Goal: Complete application form: Complete application form

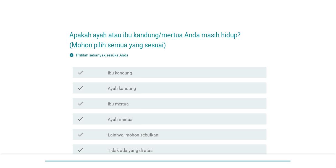
scroll to position [22, 0]
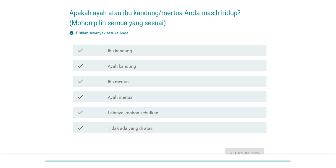
click at [163, 54] on div "check check_box_outline_blank Ibu kandung" at bounding box center [170, 50] width 194 height 11
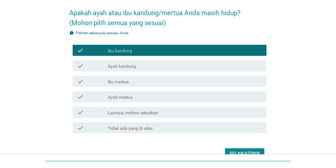
click at [218, 149] on button "Selanjutnya" at bounding box center [244, 153] width 39 height 10
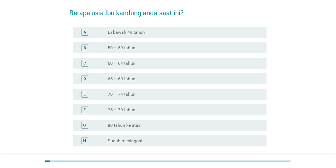
scroll to position [0, 0]
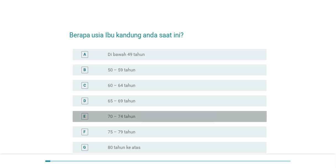
click at [141, 114] on div "radio_button_unchecked 70 – 74 tahun" at bounding box center [183, 117] width 150 height 6
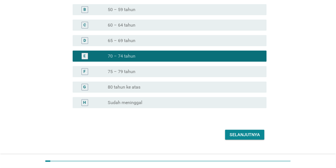
scroll to position [72, 0]
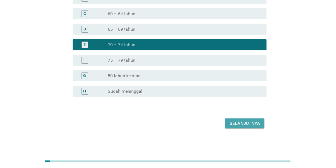
click at [218, 125] on div "Selanjutnya" at bounding box center [245, 123] width 30 height 7
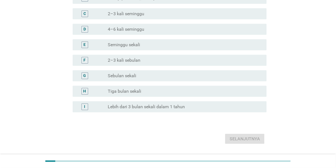
scroll to position [0, 0]
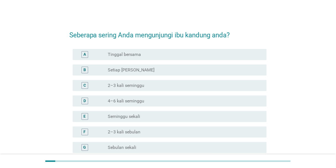
click at [152, 53] on div "radio_button_unchecked Tinggal bersama" at bounding box center [183, 55] width 150 height 6
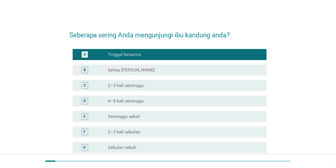
scroll to position [87, 0]
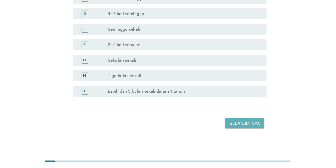
click at [218, 123] on div "Selanjutnya" at bounding box center [245, 123] width 30 height 7
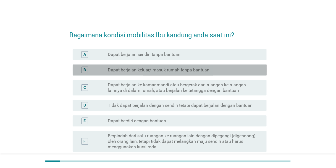
click at [167, 69] on label "Dapat berjalan keluar/ masuk rumah tanpa bantuan" at bounding box center [159, 70] width 102 height 6
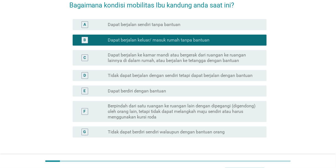
scroll to position [71, 0]
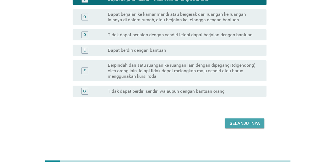
click at [218, 123] on div "Selanjutnya" at bounding box center [245, 123] width 30 height 7
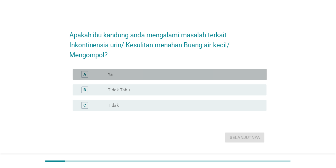
click at [160, 69] on div "A radio_button_unchecked Ya" at bounding box center [170, 74] width 194 height 11
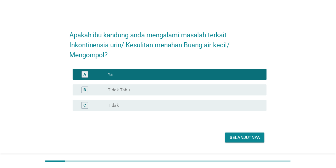
click at [218, 136] on div "Selanjutnya" at bounding box center [245, 137] width 30 height 7
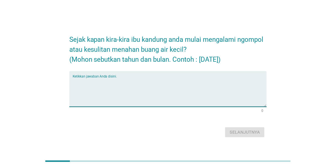
click at [203, 83] on textarea "Ketikkan jawaban Anda disini." at bounding box center [170, 92] width 194 height 29
type textarea "[DATE]"
click at [218, 133] on div "Selanjutnya" at bounding box center [245, 132] width 30 height 7
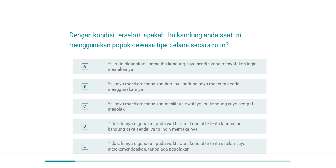
click at [183, 88] on label "Ya, saya merekomendasikan dan ibu kandung saya menerima serta menggunakannya" at bounding box center [183, 86] width 150 height 11
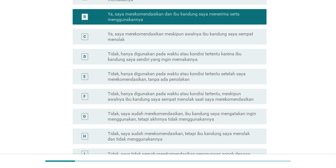
scroll to position [132, 0]
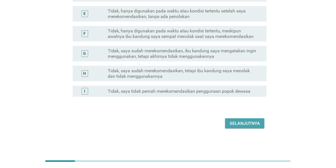
click at [218, 124] on div "Selanjutnya" at bounding box center [245, 123] width 30 height 7
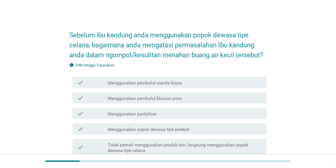
scroll to position [44, 0]
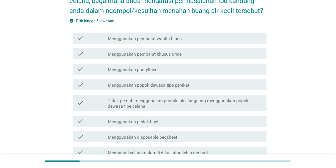
click at [182, 52] on div "check_box_outline_blank Menggunakan pembalut khusus urine" at bounding box center [185, 53] width 155 height 7
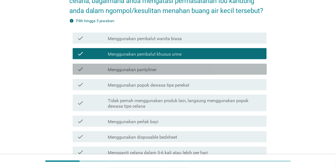
click at [183, 68] on div "check_box_outline_blank Menggunakan pantyliner" at bounding box center [185, 69] width 155 height 7
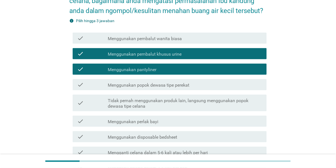
click at [184, 83] on label "Menggunakan popok dewasa tipe perekat" at bounding box center [149, 85] width 82 height 6
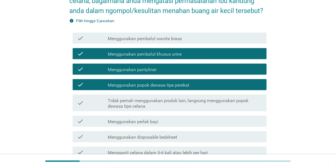
scroll to position [153, 0]
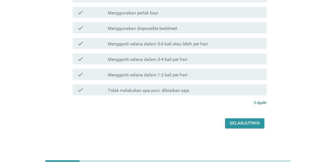
click at [218, 128] on button "Selanjutnya" at bounding box center [244, 123] width 39 height 10
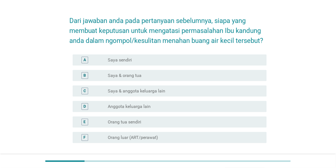
scroll to position [22, 0]
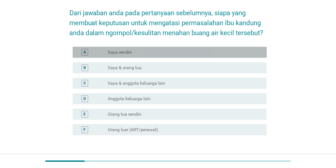
click at [166, 51] on div "radio_button_unchecked Saya sendiri" at bounding box center [183, 53] width 150 height 6
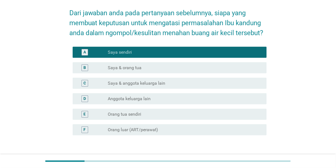
scroll to position [44, 0]
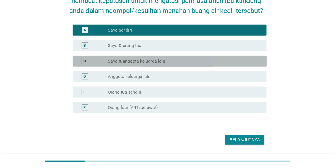
click at [194, 64] on div "C radio_button_unchecked Saya & anggota keluarga lain" at bounding box center [170, 61] width 194 height 11
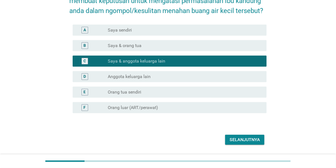
click at [218, 140] on div "Selanjutnya" at bounding box center [245, 139] width 30 height 7
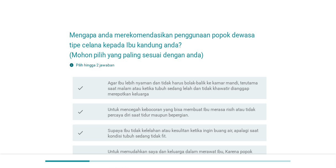
click at [174, 111] on label "Untuk mencegah kebocoran yang bisa membuat Ibu merasa risih atau tidak percaya …" at bounding box center [185, 112] width 155 height 11
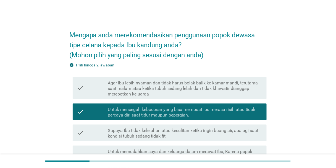
scroll to position [130, 0]
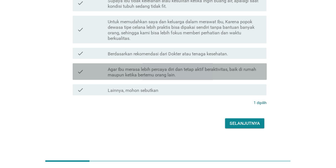
click at [174, 69] on label "Agar Ibu merasa lebih percaya diri dan tetap aktif beraktivitas, baik di rumah …" at bounding box center [185, 72] width 155 height 11
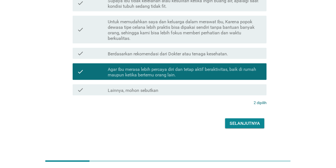
click at [218, 120] on button "Selanjutnya" at bounding box center [244, 123] width 39 height 10
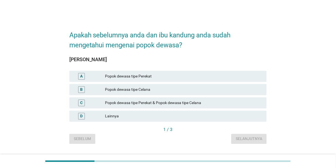
click at [133, 86] on div "Popok dewasa tipe Celana" at bounding box center [183, 89] width 157 height 7
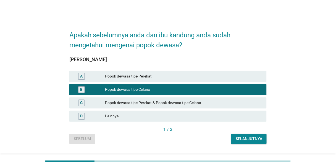
click at [218, 137] on div "Selanjutnya" at bounding box center [249, 139] width 27 height 6
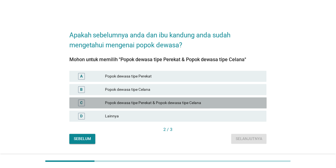
click at [162, 100] on div "Popok dewasa tipe Perekat & Popok dewasa tipe Celana" at bounding box center [183, 103] width 157 height 7
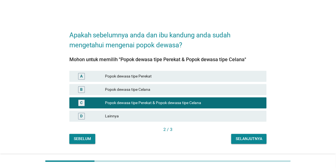
click at [218, 138] on div "Selanjutnya" at bounding box center [249, 139] width 27 height 6
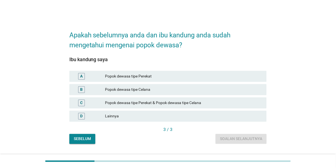
click at [142, 88] on div "Popok dewasa tipe Celana" at bounding box center [183, 89] width 157 height 7
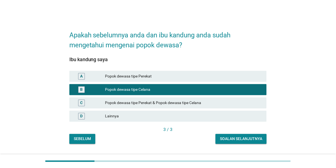
click at [218, 137] on div "Soalan selanjutnya" at bounding box center [241, 139] width 42 height 6
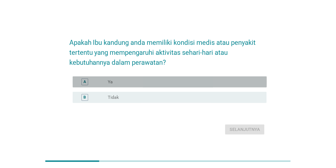
click at [193, 85] on div "A radio_button_unchecked Ya" at bounding box center [170, 81] width 194 height 11
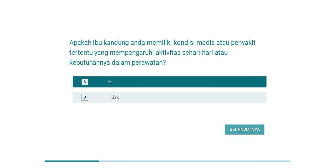
click at [218, 131] on div "Selanjutnya" at bounding box center [245, 129] width 30 height 7
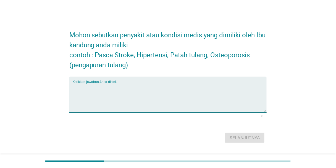
click at [204, 96] on textarea "Ketikkan jawaban Anda disini." at bounding box center [170, 97] width 194 height 29
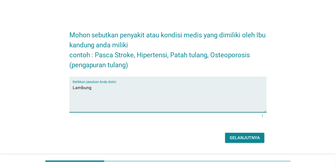
type textarea "Lambung"
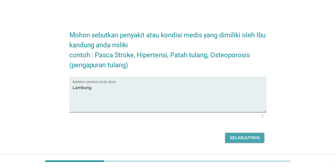
click at [218, 134] on button "Selanjutnya" at bounding box center [244, 138] width 39 height 10
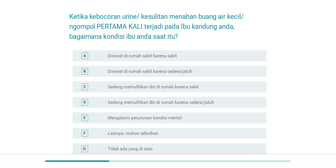
scroll to position [44, 0]
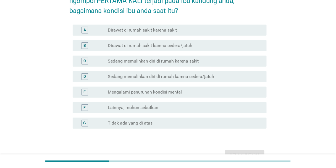
click at [164, 77] on label "Sedang memulihkan diri di rumah karena cedera/jatuh" at bounding box center [161, 77] width 106 height 6
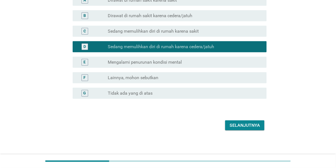
scroll to position [76, 0]
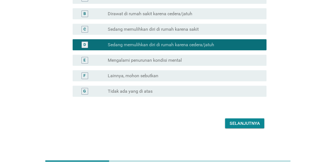
click at [218, 125] on div "Selanjutnya" at bounding box center [245, 123] width 30 height 7
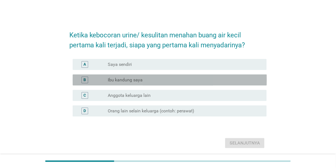
click at [153, 78] on div "radio_button_unchecked Ibu kandung saya" at bounding box center [183, 80] width 150 height 6
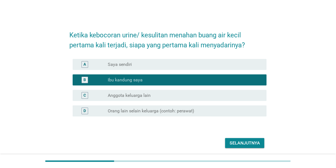
scroll to position [20, 0]
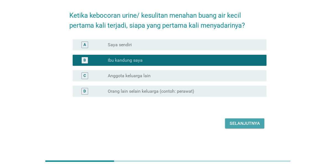
click at [218, 119] on button "Selanjutnya" at bounding box center [244, 123] width 39 height 10
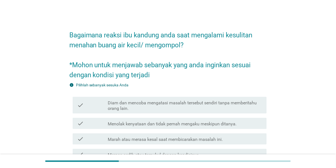
click at [218, 116] on div "check check_box_outline_blank Menolak kenyataan dan tidak pernah mengaku meskip…" at bounding box center [168, 123] width 198 height 15
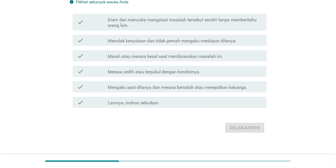
scroll to position [87, 0]
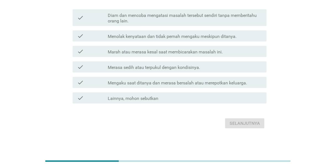
click at [189, 66] on label "Merasa sedih atau terpukul dengan kondisinya." at bounding box center [154, 68] width 92 height 6
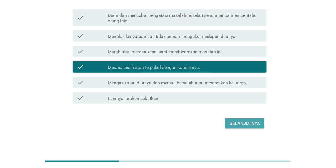
click at [218, 120] on div "Selanjutnya" at bounding box center [245, 123] width 30 height 7
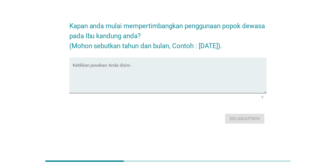
scroll to position [0, 0]
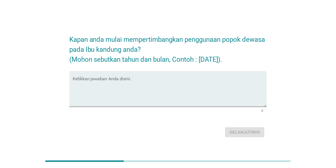
click at [163, 74] on div "Ketikkan jawaban Anda disini." at bounding box center [170, 89] width 194 height 36
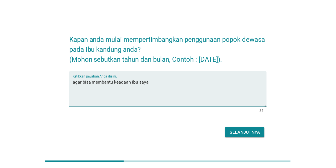
type textarea "agar bisa membantu keadaan ibu saya"
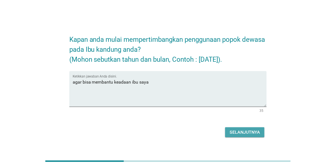
click at [218, 130] on div "Selanjutnya" at bounding box center [245, 132] width 30 height 7
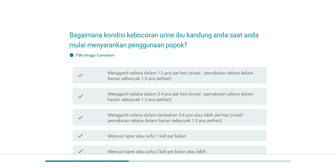
click at [141, 98] on label "Mengganti celana dalam 3-4 pcs per hari (misal : pemakaian celana dalam harian …" at bounding box center [185, 96] width 155 height 11
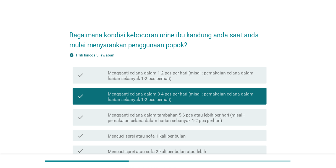
scroll to position [108, 0]
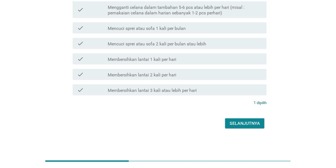
click at [218, 125] on div "Selanjutnya" at bounding box center [245, 123] width 30 height 7
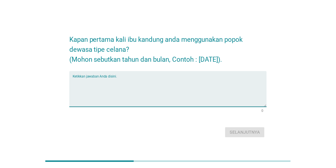
click at [158, 100] on textarea "Ketikkan jawaban Anda disini." at bounding box center [170, 92] width 194 height 29
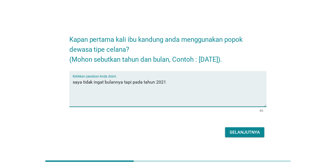
type textarea "saya tidak ingat bulannya tapi pada tahun 2021"
click at [218, 131] on div "Selanjutnya" at bounding box center [245, 132] width 30 height 7
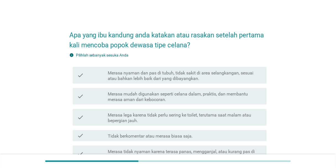
scroll to position [66, 0]
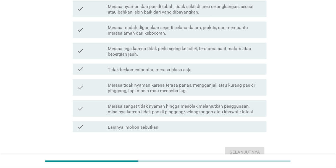
click at [147, 45] on div "check_box_outline_blank Merasa lega karena tidak perlu sering ke toilet, teruta…" at bounding box center [185, 51] width 155 height 12
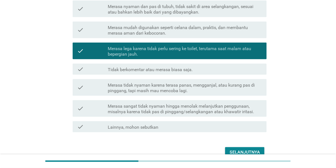
click at [218, 150] on div "Selanjutnya" at bounding box center [245, 152] width 30 height 7
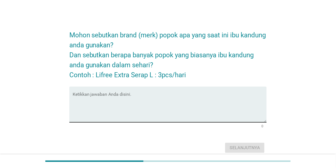
click at [158, 91] on div "Ketikkan jawaban Anda disini." at bounding box center [170, 105] width 194 height 36
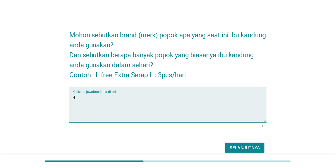
type textarea "4"
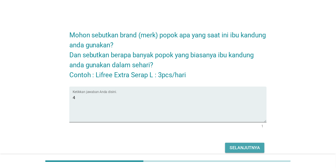
click at [218, 146] on div "Selanjutnya" at bounding box center [245, 147] width 30 height 7
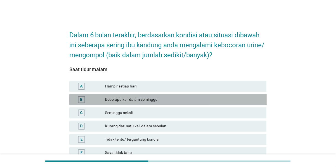
click at [150, 102] on div "Beberapa kali dalam seminggu" at bounding box center [183, 99] width 157 height 7
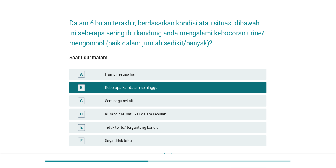
scroll to position [50, 0]
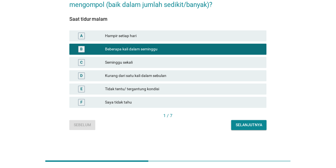
click at [218, 122] on div "Selanjutnya" at bounding box center [249, 125] width 27 height 6
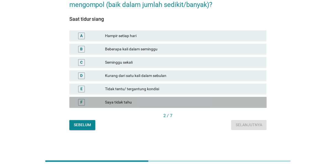
click at [143, 100] on div "Saya tidak tahu" at bounding box center [183, 102] width 157 height 7
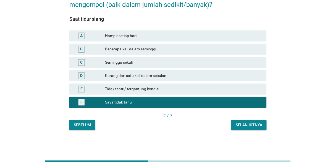
click at [218, 125] on div "Selanjutnya" at bounding box center [249, 125] width 27 height 6
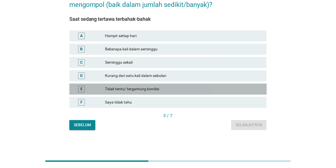
click at [145, 92] on div "E Tidak tentu/ tergantung kondisi" at bounding box center [168, 89] width 198 height 11
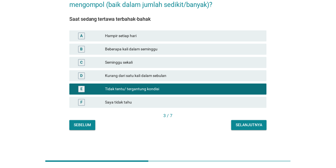
click at [218, 126] on div "Selanjutnya" at bounding box center [249, 125] width 27 height 6
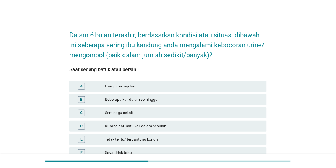
click at [153, 101] on div "Beberapa kali dalam seminggu" at bounding box center [183, 99] width 157 height 7
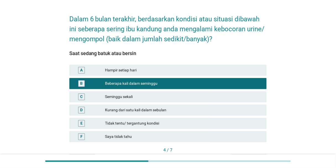
scroll to position [50, 0]
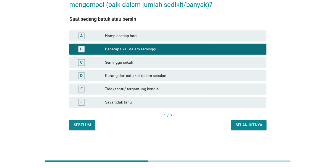
click at [218, 125] on div "Selanjutnya" at bounding box center [249, 125] width 27 height 6
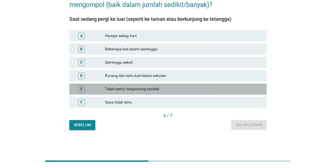
click at [170, 88] on div "Tidak tentu/ tergantung kondisi" at bounding box center [183, 89] width 157 height 7
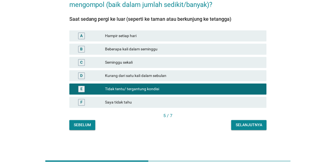
click at [218, 126] on div "Selanjutnya" at bounding box center [249, 125] width 27 height 6
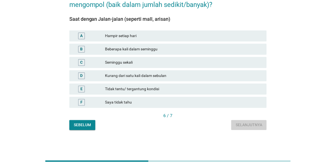
scroll to position [0, 0]
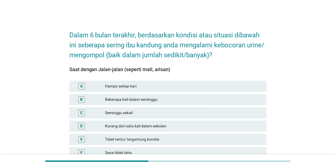
click at [128, 104] on div "B Beberapa kali dalam seminggu" at bounding box center [168, 99] width 198 height 11
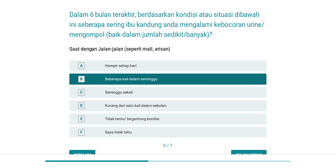
scroll to position [50, 0]
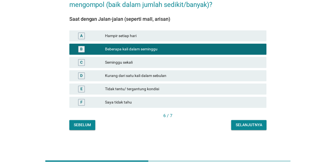
click at [218, 126] on div "Selanjutnya" at bounding box center [249, 125] width 27 height 6
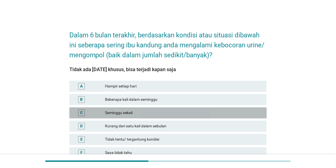
click at [151, 107] on div "C Seminggu sekali" at bounding box center [168, 112] width 198 height 11
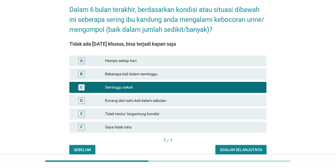
scroll to position [50, 0]
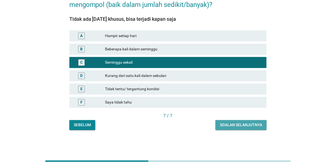
click at [218, 125] on div "Soalan selanjutnya" at bounding box center [241, 125] width 42 height 6
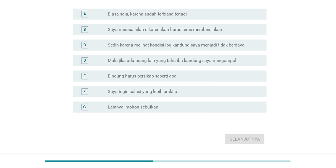
scroll to position [0, 0]
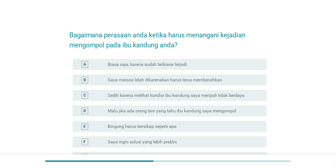
click at [155, 98] on div "radio_button_unchecked Sedih karena melihat kondisi ibu kandung saya menjadi ti…" at bounding box center [185, 95] width 155 height 7
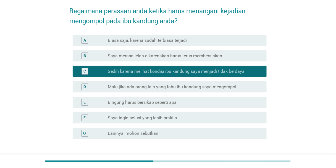
scroll to position [66, 0]
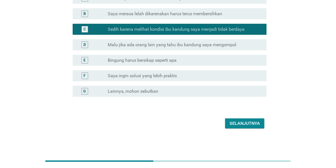
click at [146, 76] on label "Saya ingin solusi yang lebih praktis" at bounding box center [142, 76] width 69 height 6
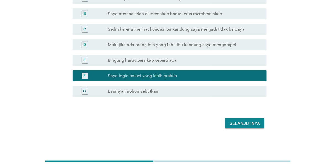
click at [141, 45] on label "Malu jika ada orang lain yang tahu ibu kandung saya mengompol" at bounding box center [172, 45] width 129 height 6
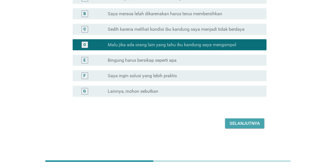
click at [218, 125] on div "Selanjutnya" at bounding box center [245, 123] width 30 height 7
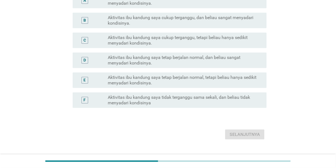
scroll to position [0, 0]
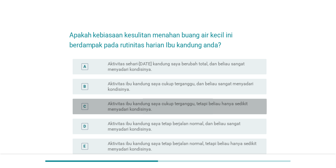
click at [179, 108] on label "Aktivitas ibu kandung saya cukup terganggu, tetapi beliau hanya sedikit menyada…" at bounding box center [183, 106] width 150 height 11
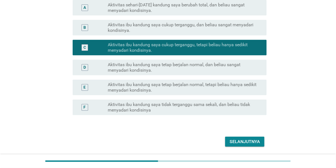
scroll to position [66, 0]
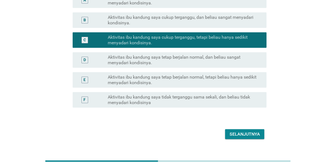
click at [154, 77] on label "Aktivitas ibu kandung saya tetap berjalan normal, tetapi beliau hanya sedikit m…" at bounding box center [183, 79] width 150 height 11
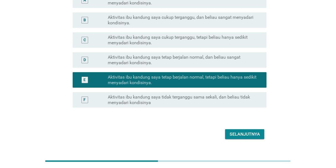
click at [218, 132] on div "Selanjutnya" at bounding box center [245, 134] width 30 height 7
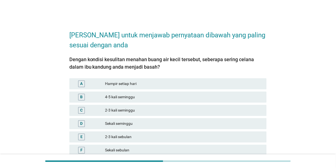
click at [144, 105] on div "C 2-3 kali seminggu" at bounding box center [168, 110] width 198 height 11
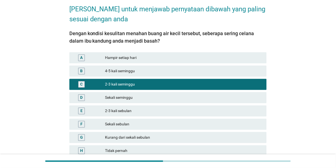
scroll to position [74, 0]
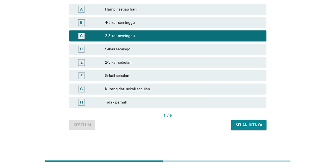
click at [218, 127] on div "Selanjutnya" at bounding box center [249, 125] width 27 height 6
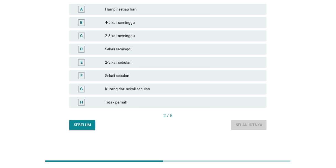
scroll to position [0, 0]
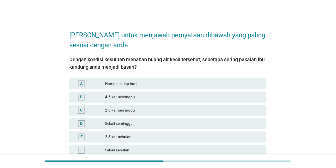
click at [149, 95] on div "4-5 kali seminggu" at bounding box center [183, 97] width 157 height 7
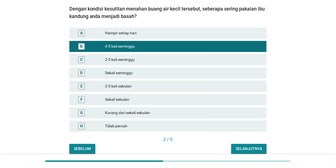
scroll to position [74, 0]
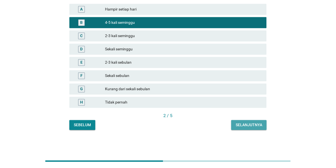
click at [218, 125] on div "Selanjutnya" at bounding box center [249, 125] width 27 height 6
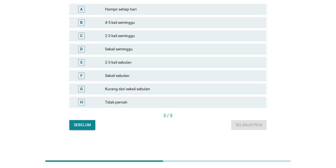
scroll to position [0, 0]
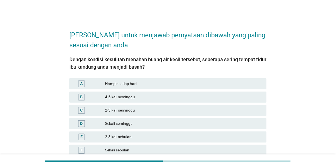
click at [145, 95] on div "4-5 kali seminggu" at bounding box center [183, 97] width 157 height 7
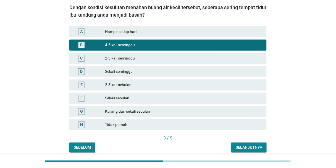
scroll to position [74, 0]
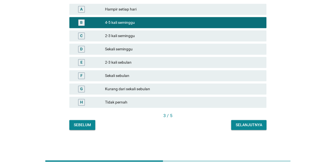
click at [218, 125] on div "Selanjutnya" at bounding box center [249, 125] width 27 height 6
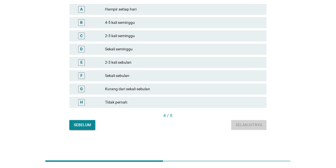
scroll to position [0, 0]
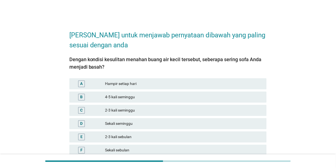
click at [145, 98] on div "4-5 kali seminggu" at bounding box center [183, 97] width 157 height 7
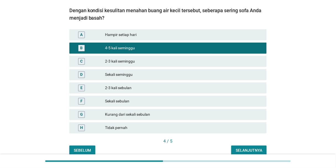
scroll to position [74, 0]
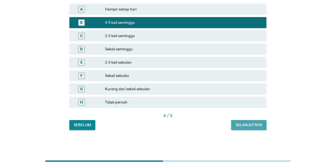
click at [218, 123] on div "Selanjutnya" at bounding box center [249, 125] width 27 height 6
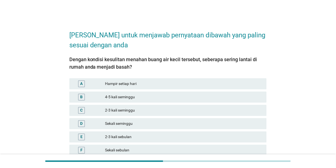
click at [117, 95] on div "4-5 kali seminggu" at bounding box center [183, 97] width 157 height 7
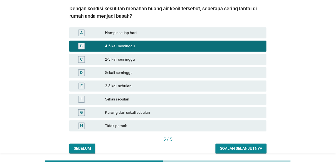
scroll to position [74, 0]
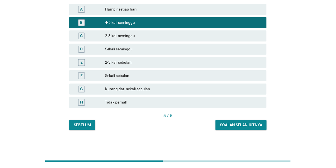
click at [218, 122] on div "Soalan selanjutnya" at bounding box center [241, 125] width 42 height 6
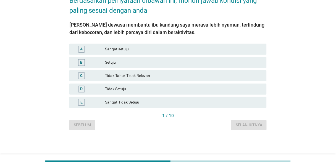
scroll to position [0, 0]
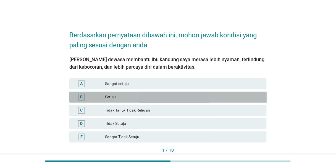
click at [150, 93] on div "B Setuju" at bounding box center [168, 97] width 198 height 11
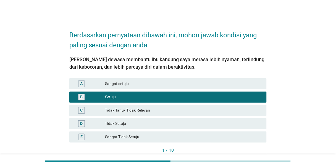
scroll to position [35, 0]
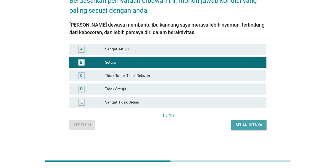
click at [218, 122] on div "Selanjutnya" at bounding box center [249, 125] width 27 height 6
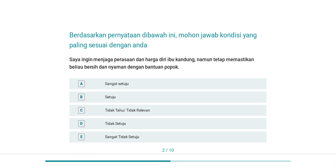
click at [158, 97] on div "Setuju" at bounding box center [183, 97] width 157 height 7
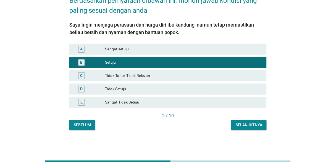
click at [218, 123] on button "Selanjutnya" at bounding box center [248, 125] width 35 height 10
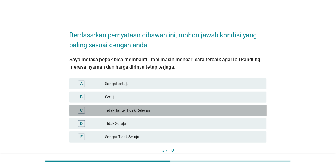
click at [144, 112] on div "Tidak Tahu/ Tidak Relevan" at bounding box center [183, 110] width 157 height 7
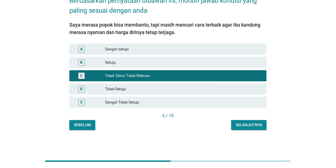
click at [218, 122] on div "Selanjutnya" at bounding box center [249, 125] width 27 height 6
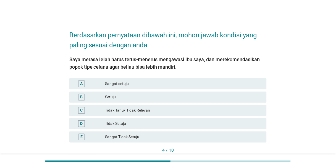
click at [157, 96] on div "Setuju" at bounding box center [183, 97] width 157 height 7
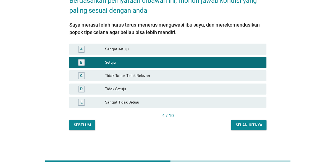
click at [218, 126] on div "Selanjutnya" at bounding box center [249, 125] width 27 height 6
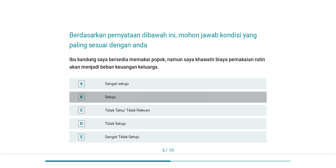
click at [154, 99] on div "Setuju" at bounding box center [183, 97] width 157 height 7
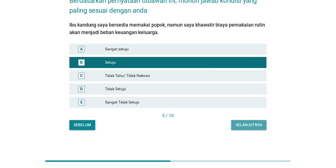
click at [218, 126] on div "Selanjutnya" at bounding box center [249, 125] width 27 height 6
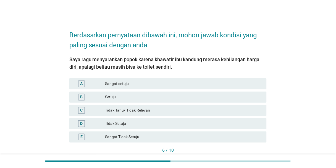
click at [178, 108] on div "Tidak Tahu/ Tidak Relevan" at bounding box center [183, 110] width 157 height 7
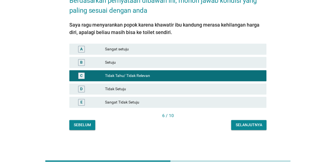
click at [218, 121] on button "Selanjutnya" at bounding box center [248, 125] width 35 height 10
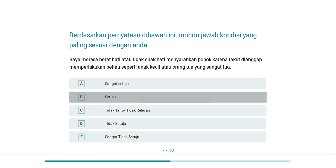
click at [166, 100] on div "Setuju" at bounding box center [183, 97] width 157 height 7
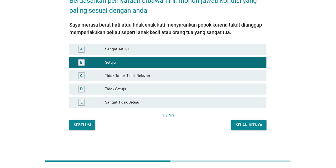
click at [218, 121] on button "Selanjutnya" at bounding box center [248, 125] width 35 height 10
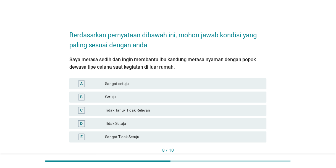
click at [199, 100] on div "B Setuju" at bounding box center [168, 97] width 198 height 11
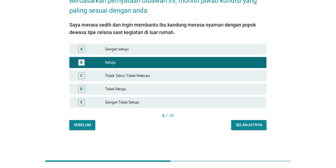
click at [218, 123] on div "Selanjutnya" at bounding box center [249, 125] width 27 height 6
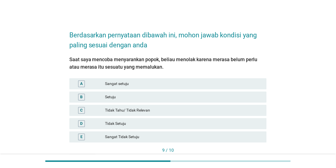
click at [170, 81] on div "Sangat setuju" at bounding box center [183, 83] width 157 height 7
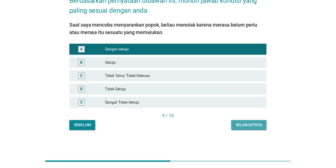
click at [218, 123] on div "Selanjutnya" at bounding box center [249, 125] width 27 height 6
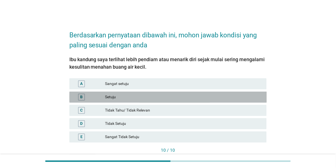
click at [157, 95] on div "Setuju" at bounding box center [183, 97] width 157 height 7
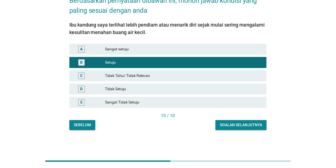
click at [218, 127] on div "Soalan selanjutnya" at bounding box center [241, 125] width 42 height 6
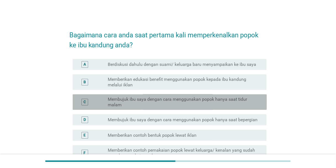
click at [189, 97] on label "Membujuk ibu saya dengan cara menggunakan popok hanya saat tidur malam" at bounding box center [183, 102] width 150 height 11
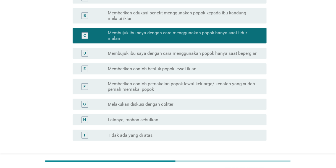
click at [184, 84] on label "Memberikan contoh pemakaian popok lewat keluarga/ kenalan yang sudah pernah mem…" at bounding box center [183, 86] width 150 height 11
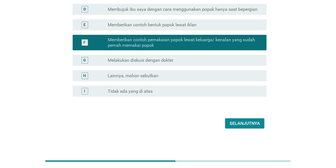
click at [218, 120] on div "Selanjutnya" at bounding box center [245, 123] width 30 height 7
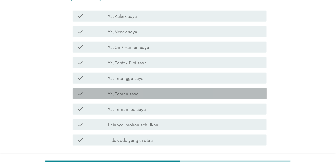
click at [148, 98] on div "check check_box_outline_blank Ya, Teman saya" at bounding box center [170, 93] width 194 height 11
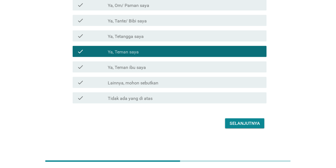
click at [218, 122] on div "Selanjutnya" at bounding box center [245, 123] width 30 height 7
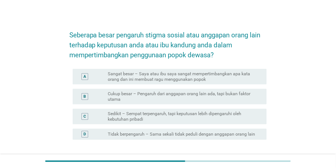
click at [153, 89] on div "B radio_button_unchecked Cukup besar – Pengaruh dari anggapan orang lain ada, t…" at bounding box center [170, 96] width 194 height 15
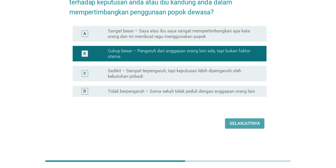
click at [218, 121] on div "Selanjutnya" at bounding box center [245, 123] width 30 height 7
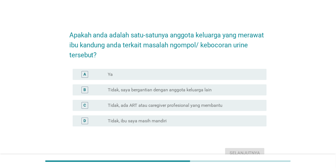
click at [197, 71] on div "A radio_button_unchecked Ya" at bounding box center [170, 74] width 194 height 11
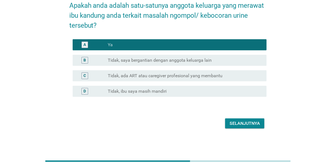
click at [218, 126] on button "Selanjutnya" at bounding box center [244, 123] width 39 height 10
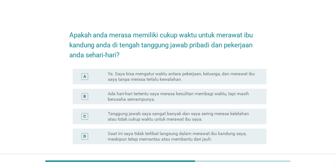
click at [187, 97] on label "Ada hari-hari tertentu saya merasa kesulitan membagi waktu, tapi masih berusaha…" at bounding box center [183, 96] width 150 height 11
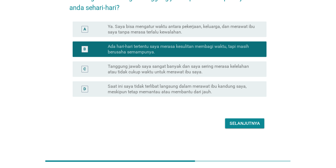
click at [218, 119] on button "Selanjutnya" at bounding box center [244, 123] width 39 height 10
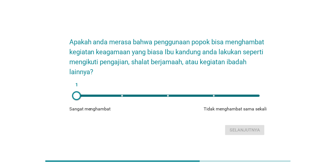
click at [167, 96] on div "1" at bounding box center [168, 96] width 183 height 2
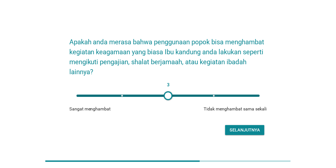
click at [218, 128] on div "Selanjutnya" at bounding box center [245, 130] width 30 height 7
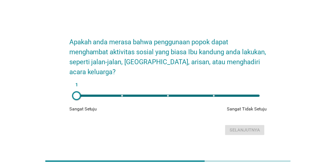
click at [213, 95] on div "1" at bounding box center [168, 96] width 183 height 2
type input "4"
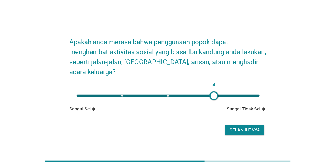
click at [218, 127] on div "Selanjutnya" at bounding box center [245, 130] width 30 height 7
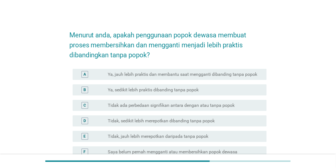
click at [189, 104] on label "Tidak ada perbedaan signifikan antara dengan atau tanpa popok" at bounding box center [171, 106] width 127 height 6
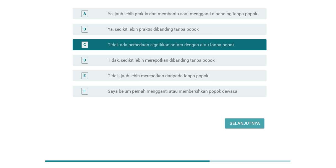
click at [218, 124] on div "Selanjutnya" at bounding box center [245, 123] width 30 height 7
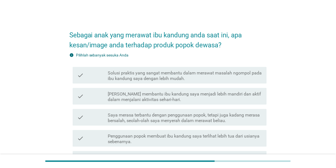
click at [204, 119] on label "Saya merasa terbantu dengan penggunaan popok, tetapi juga kadang merasa bersala…" at bounding box center [185, 117] width 155 height 11
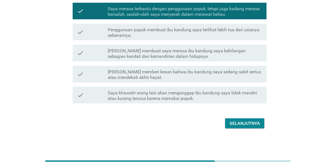
click at [218, 121] on div "Selanjutnya" at bounding box center [245, 123] width 30 height 7
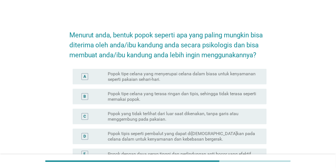
click at [167, 102] on div "B radio_button_unchecked Popok tipe celana yang terasa ringan dan tipis, sehing…" at bounding box center [170, 96] width 194 height 15
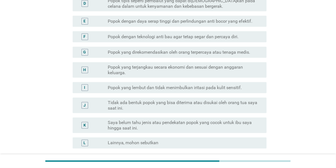
click at [204, 74] on label "Popok yang terjangkau secara ekonomi dan sesuai dengan anggaran keluarga." at bounding box center [183, 69] width 150 height 11
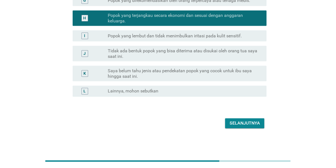
click at [218, 120] on div "Selanjutnya" at bounding box center [245, 123] width 30 height 7
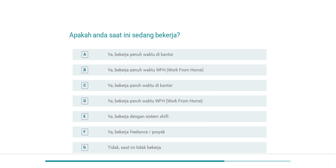
click at [172, 53] on label "Ya, bekerja penuh waktu di kantor" at bounding box center [141, 55] width 66 height 6
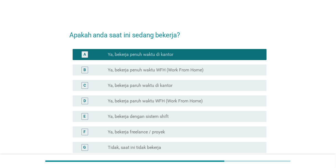
click at [190, 84] on div "radio_button_unchecked Ya, bekerja paruh waktu di kantor" at bounding box center [183, 86] width 150 height 6
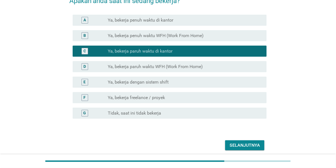
scroll to position [56, 0]
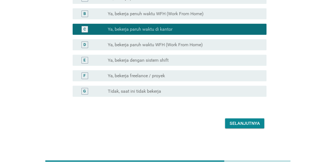
click at [218, 120] on div "Selanjutnya" at bounding box center [245, 123] width 30 height 7
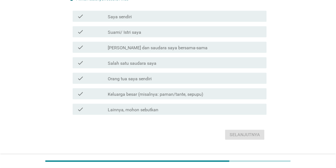
scroll to position [0, 0]
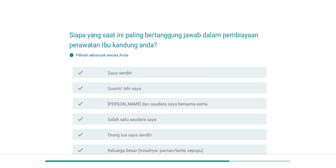
click at [183, 100] on div "check check_box_outline_blank [PERSON_NAME] dan saudara saya bersama-sama" at bounding box center [170, 103] width 194 height 11
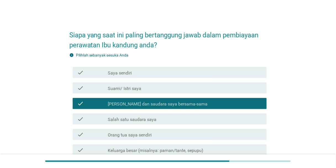
scroll to position [67, 0]
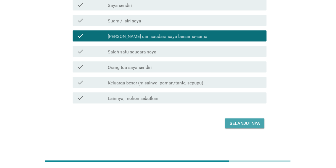
click at [218, 124] on div "Selanjutnya" at bounding box center [245, 123] width 30 height 7
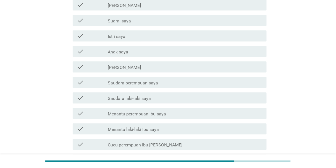
scroll to position [0, 0]
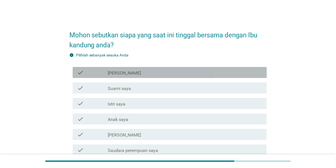
click at [160, 75] on div "check check_box_outline_blank [PERSON_NAME]" at bounding box center [170, 72] width 194 height 11
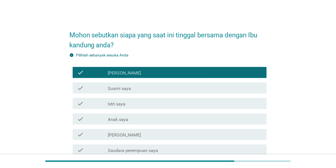
click at [159, 90] on div "check_box_outline_blank Suami saya" at bounding box center [185, 88] width 155 height 7
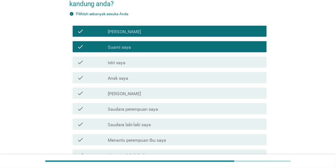
scroll to position [44, 0]
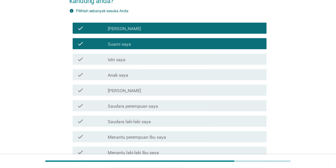
click at [150, 75] on div "check_box_outline_blank Anak saya" at bounding box center [185, 74] width 155 height 7
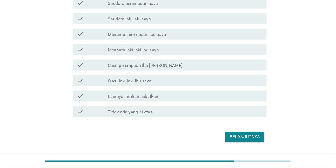
scroll to position [160, 0]
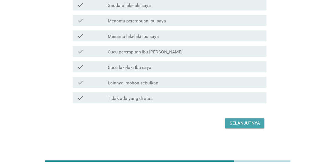
click at [218, 125] on div "Selanjutnya" at bounding box center [245, 123] width 30 height 7
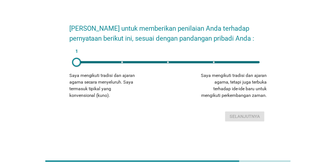
scroll to position [0, 0]
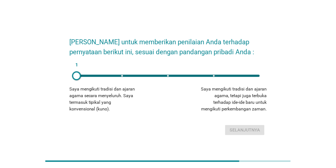
click at [171, 75] on div "1" at bounding box center [168, 76] width 183 height 2
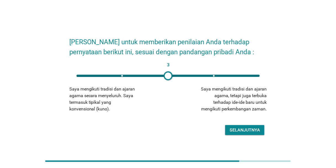
click at [214, 75] on div "3" at bounding box center [168, 76] width 183 height 2
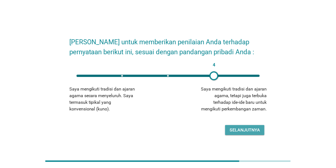
click at [218, 128] on div "Selanjutnya" at bounding box center [245, 130] width 30 height 7
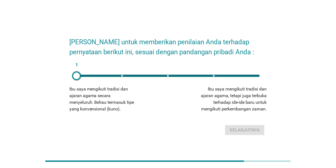
click at [122, 75] on div "1" at bounding box center [168, 76] width 183 height 2
type input "2"
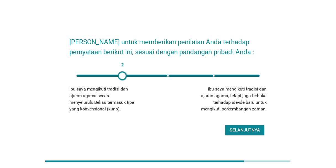
click at [218, 128] on div "Selanjutnya" at bounding box center [245, 130] width 30 height 7
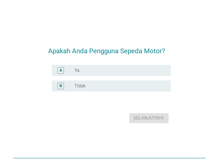
click at [136, 71] on div "radio_button_unchecked Ya" at bounding box center [117, 70] width 87 height 6
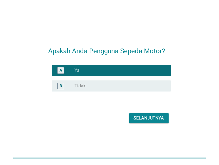
click at [155, 116] on div "Selanjutnya" at bounding box center [149, 117] width 30 height 7
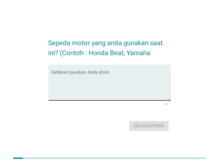
click at [139, 79] on textarea "Ketikkan jawaban Anda disini." at bounding box center [111, 85] width 119 height 29
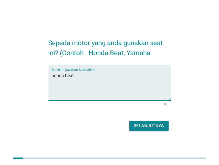
type textarea "honda beat"
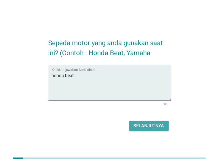
click at [145, 129] on div "Selanjutnya" at bounding box center [149, 125] width 30 height 7
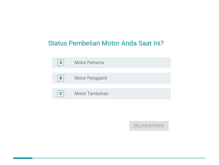
click at [117, 78] on div "radio_button_unchecked Motor Pengganti" at bounding box center [117, 78] width 87 height 6
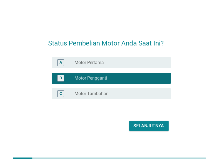
click at [151, 123] on div "Selanjutnya" at bounding box center [149, 125] width 30 height 7
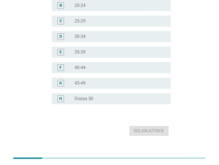
scroll to position [66, 0]
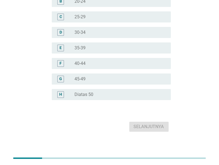
click at [108, 93] on div "radio_button_unchecked Diatas 50" at bounding box center [117, 95] width 87 height 6
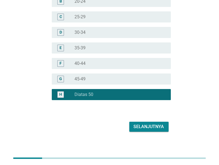
click at [149, 131] on div "Selanjutnya" at bounding box center [109, 126] width 122 height 13
click at [150, 127] on div "Selanjutnya" at bounding box center [149, 126] width 30 height 7
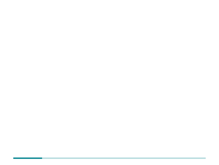
scroll to position [0, 0]
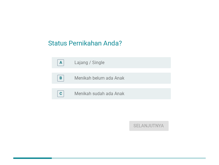
click at [103, 93] on label "Menikah sudah ada Anak" at bounding box center [99, 94] width 50 height 6
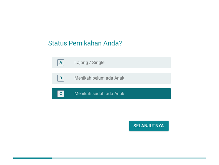
click at [150, 123] on div "Selanjutnya" at bounding box center [149, 125] width 30 height 7
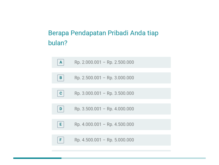
click at [142, 114] on div "D radio_button_unchecked Rp. 3.500.001 – Rp. 4.000.000" at bounding box center [109, 108] width 122 height 15
click at [140, 109] on div "radio_button_unchecked Rp. 3.500.001 – Rp. 4.000.000" at bounding box center [117, 109] width 87 height 6
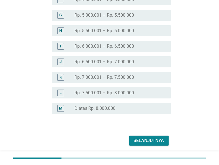
scroll to position [158, 0]
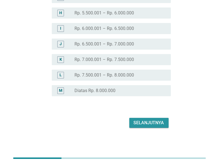
click at [148, 119] on div "Selanjutnya" at bounding box center [149, 122] width 30 height 7
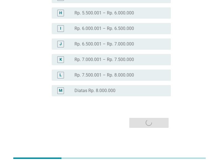
scroll to position [0, 0]
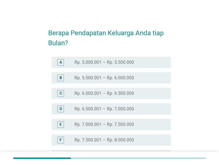
click at [111, 96] on label "Rp. 6.000.001 – Rp. 6.500.000" at bounding box center [103, 93] width 59 height 6
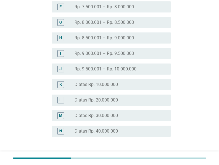
scroll to position [173, 0]
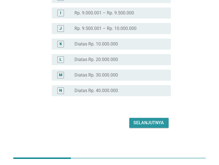
click at [161, 122] on div "Selanjutnya" at bounding box center [149, 122] width 30 height 7
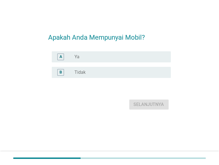
scroll to position [0, 0]
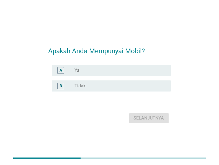
click at [113, 80] on div "B radio_button_unchecked Tidak" at bounding box center [111, 85] width 119 height 11
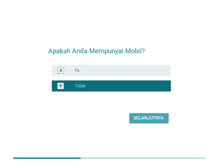
click at [146, 117] on div "Selanjutnya" at bounding box center [149, 117] width 30 height 7
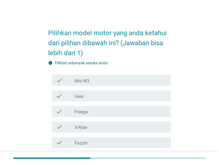
scroll to position [44, 0]
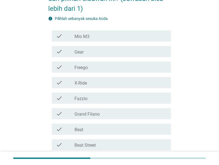
click at [94, 38] on div "check_box_outline_blank Mio M3" at bounding box center [120, 36] width 92 height 7
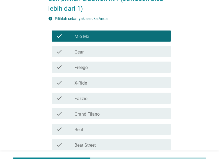
click at [93, 54] on div "check_box_outline_blank Gear" at bounding box center [120, 51] width 92 height 7
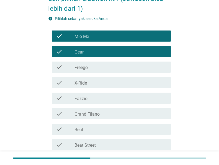
click at [95, 97] on div "check_box_outline_blank Fazzio" at bounding box center [120, 98] width 92 height 7
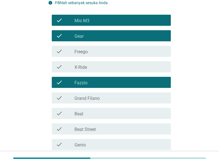
scroll to position [88, 0]
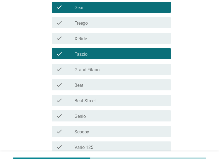
click at [93, 87] on div "check_box_outline_blank Beat" at bounding box center [120, 84] width 92 height 7
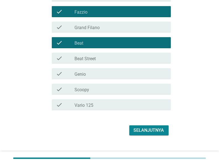
scroll to position [133, 0]
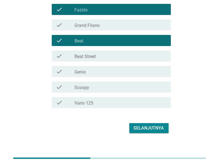
click at [98, 55] on div "check_box_outline_blank Beat Street" at bounding box center [120, 56] width 92 height 7
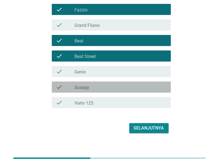
click at [99, 85] on div "check_box_outline_blank Scoopy" at bounding box center [120, 87] width 92 height 7
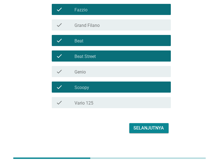
click at [106, 104] on div "check_box_outline_blank Vario 125" at bounding box center [120, 102] width 92 height 7
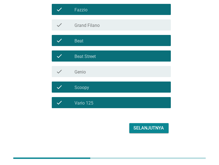
click at [143, 126] on div "Selanjutnya" at bounding box center [149, 127] width 30 height 7
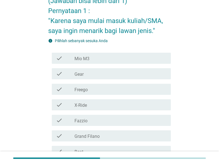
scroll to position [66, 0]
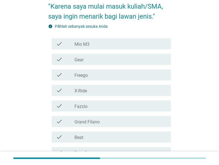
click at [102, 103] on div "check_box_outline_blank Fazzio" at bounding box center [120, 105] width 92 height 7
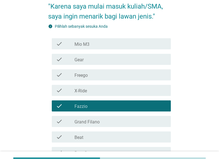
scroll to position [168, 0]
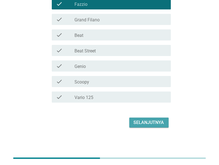
click at [158, 121] on div "Selanjutnya" at bounding box center [149, 122] width 30 height 7
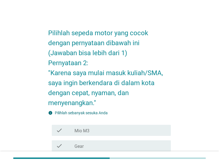
scroll to position [133, 0]
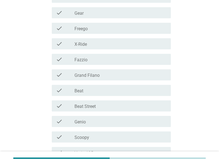
click at [113, 104] on div "check_box_outline_blank Beat Street" at bounding box center [120, 105] width 92 height 7
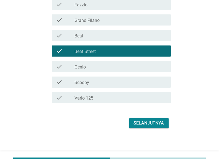
scroll to position [188, 0]
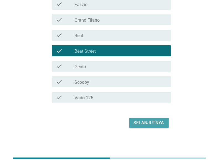
click at [157, 122] on div "Selanjutnya" at bounding box center [149, 122] width 30 height 7
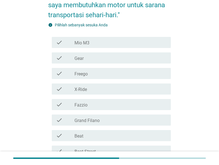
scroll to position [111, 0]
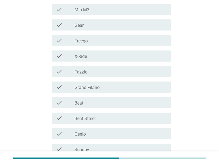
click at [101, 68] on div "check_box_outline_blank Fazzio" at bounding box center [120, 71] width 92 height 7
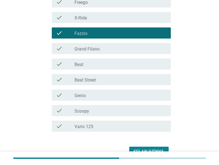
scroll to position [178, 0]
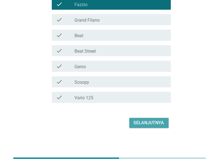
click at [144, 126] on button "Selanjutnya" at bounding box center [148, 123] width 39 height 10
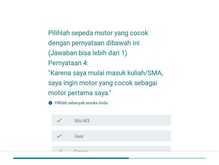
scroll to position [88, 0]
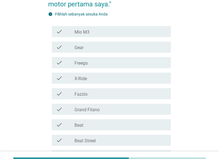
click at [92, 92] on div "check_box_outline_blank Fazzio" at bounding box center [120, 93] width 92 height 7
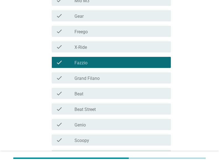
scroll to position [177, 0]
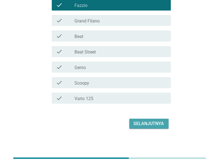
click at [150, 122] on div "Selanjutnya" at bounding box center [149, 123] width 30 height 7
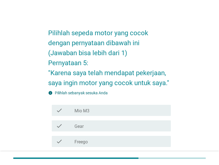
scroll to position [44, 0]
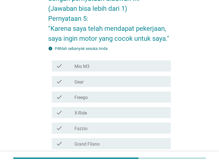
click at [116, 125] on div "check_box_outline_blank Fazzio" at bounding box center [120, 127] width 92 height 7
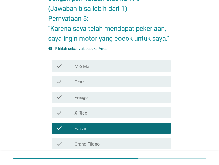
scroll to position [155, 0]
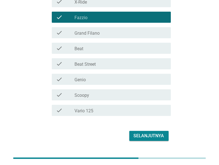
click at [153, 134] on div "Selanjutnya" at bounding box center [149, 135] width 30 height 7
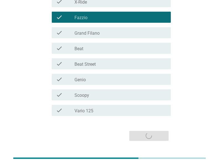
scroll to position [0, 0]
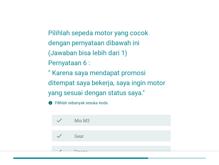
click at [108, 121] on div "check_box_outline_blank Mio M3" at bounding box center [120, 120] width 92 height 7
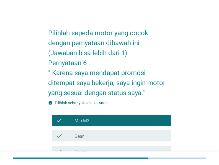
click at [113, 134] on div "check_box_outline_blank Gear" at bounding box center [120, 135] width 92 height 7
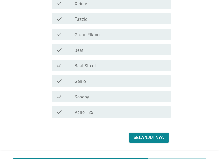
scroll to position [178, 0]
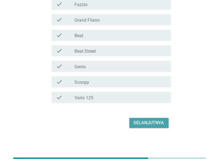
click at [162, 125] on div "Selanjutnya" at bounding box center [149, 122] width 30 height 7
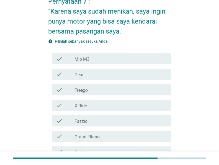
scroll to position [66, 0]
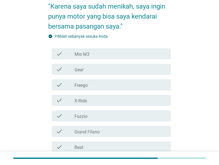
click at [112, 113] on div "check_box_outline_blank Fazzio" at bounding box center [120, 115] width 92 height 7
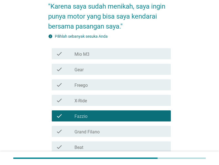
click at [116, 101] on div "check_box_outline_blank X-Ride" at bounding box center [120, 100] width 92 height 7
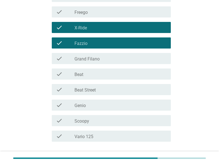
scroll to position [177, 0]
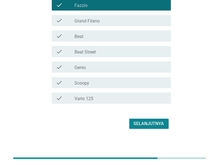
click at [161, 125] on div "Selanjutnya" at bounding box center [149, 123] width 30 height 7
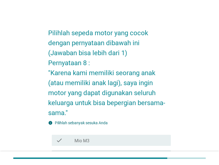
scroll to position [155, 0]
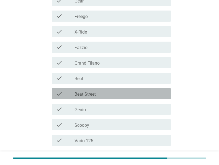
click at [101, 92] on div "check_box_outline_blank Beat Street" at bounding box center [120, 93] width 92 height 7
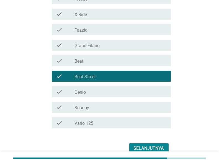
scroll to position [198, 0]
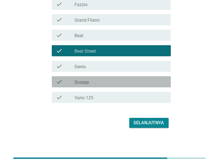
click at [106, 85] on div "check check_box_outline_blank Scoopy" at bounding box center [111, 81] width 119 height 11
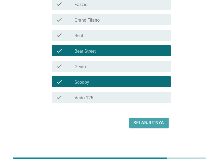
click at [140, 122] on div "Selanjutnya" at bounding box center [149, 122] width 30 height 7
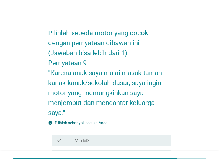
scroll to position [111, 0]
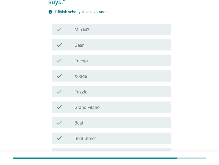
click at [113, 93] on div "check_box_outline_blank Fazzio" at bounding box center [120, 91] width 92 height 7
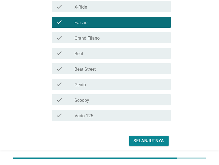
scroll to position [198, 0]
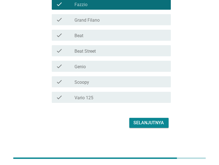
click at [148, 120] on div "Selanjutnya" at bounding box center [149, 122] width 30 height 7
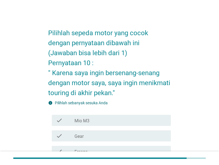
scroll to position [66, 0]
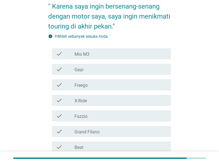
click at [116, 109] on div "check check_box_outline_blank Fazzio" at bounding box center [109, 115] width 122 height 15
click at [116, 114] on div "check_box_outline_blank Fazzio" at bounding box center [120, 115] width 92 height 7
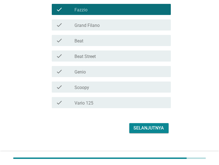
scroll to position [177, 0]
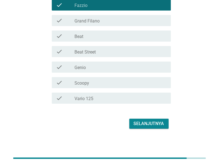
click at [153, 121] on div "Selanjutnya" at bounding box center [149, 123] width 30 height 7
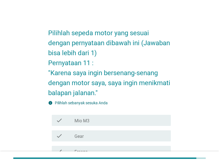
scroll to position [111, 0]
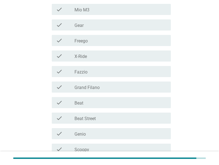
click at [117, 119] on div "check_box_outline_blank Beat Street" at bounding box center [120, 117] width 92 height 7
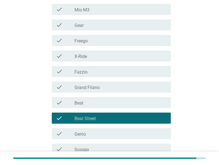
scroll to position [0, 0]
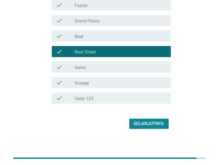
click at [108, 80] on div "check_box_outline_blank Scoopy" at bounding box center [120, 82] width 92 height 7
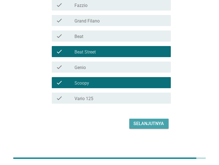
click at [152, 122] on div "Selanjutnya" at bounding box center [149, 123] width 30 height 7
